Goal: Information Seeking & Learning: Learn about a topic

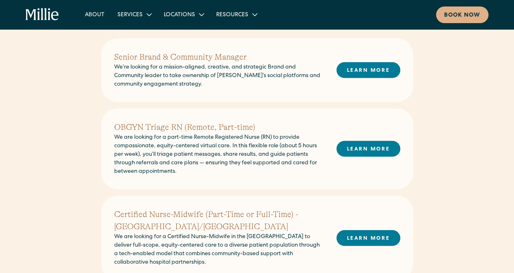
scroll to position [206, 0]
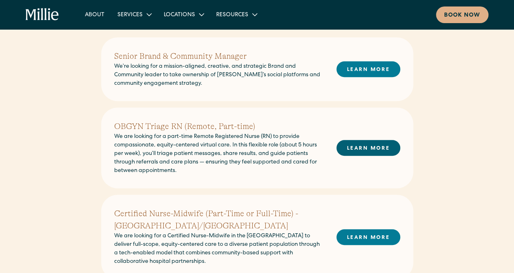
click at [373, 150] on link "LEARN MORE" at bounding box center [368, 148] width 64 height 16
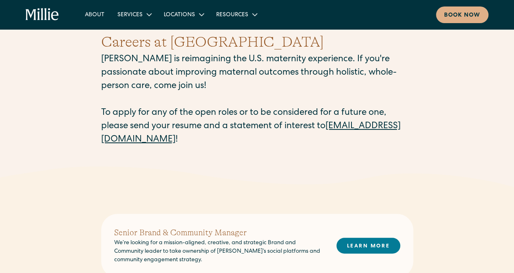
scroll to position [28, 0]
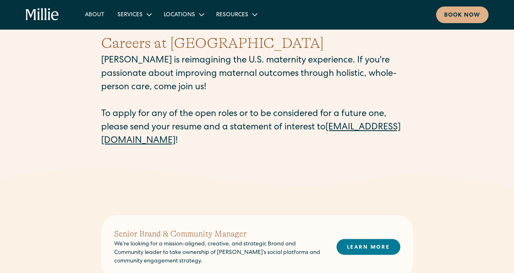
click at [118, 141] on link "careers@millieclinic.com" at bounding box center [250, 135] width 299 height 22
click at [117, 141] on link "careers@millieclinic.com" at bounding box center [250, 135] width 299 height 22
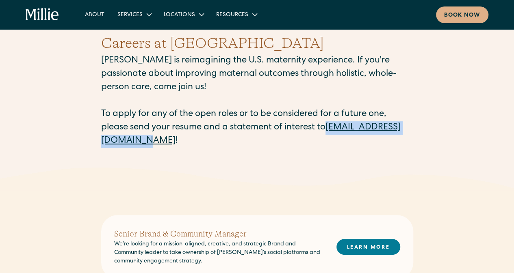
drag, startPoint x: 98, startPoint y: 140, endPoint x: 199, endPoint y: 142, distance: 101.2
click at [199, 142] on div "Careers at Millie Millie is reimagining the U.S. maternity experience. If you'r…" at bounding box center [257, 90] width 514 height 155
copy link "careers@millieclinic.com"
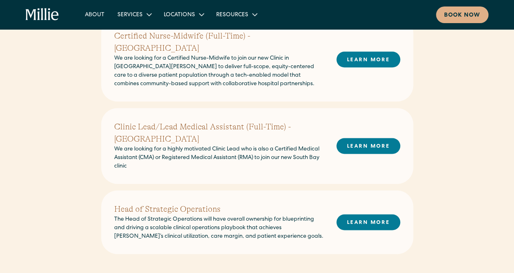
click at [171, 236] on div "Head of Strategic Operations The Head of Strategic Operations will have overall…" at bounding box center [257, 223] width 312 height 64
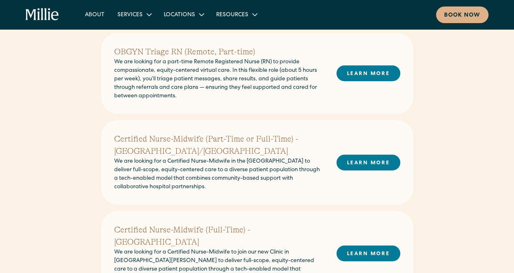
scroll to position [274, 0]
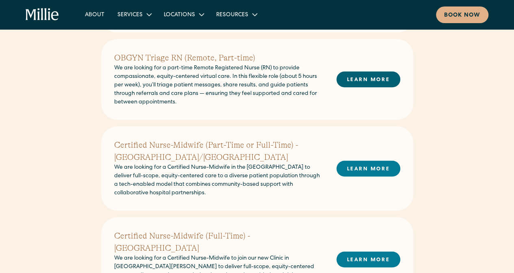
click at [352, 83] on link "LEARN MORE" at bounding box center [368, 80] width 64 height 16
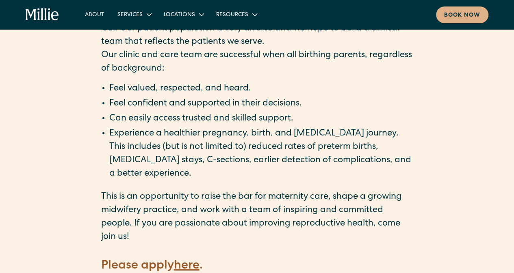
scroll to position [1042, 0]
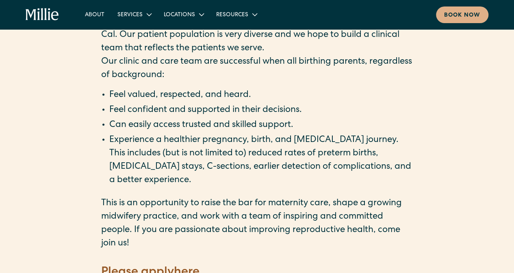
click at [188, 267] on strong "here" at bounding box center [187, 273] width 26 height 12
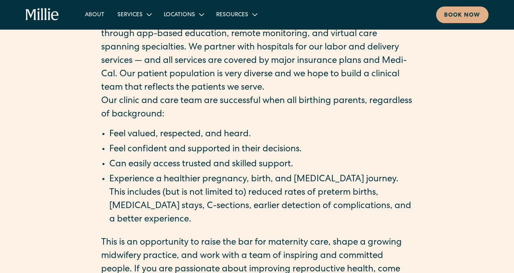
scroll to position [993, 0]
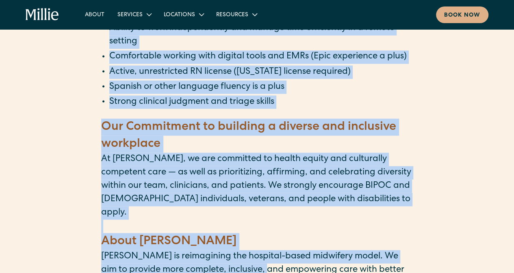
scroll to position [746, 0]
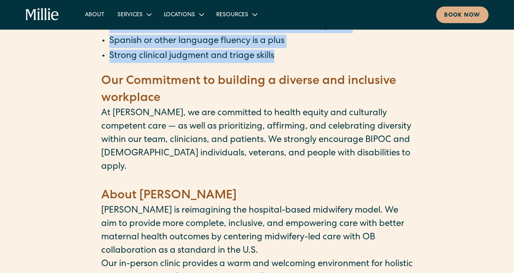
drag, startPoint x: 102, startPoint y: 69, endPoint x: 280, endPoint y: 69, distance: 177.9
click at [280, 69] on div "‍ About the Role ‍ We’re looking for a Remote Registered Nurse (RN) to join our…" at bounding box center [257, 32] width 312 height 1118
copy div "We’re looking for a Remote Registered Nurse (RN) to join our team part-time (5 …"
